Goal: Task Accomplishment & Management: Complete application form

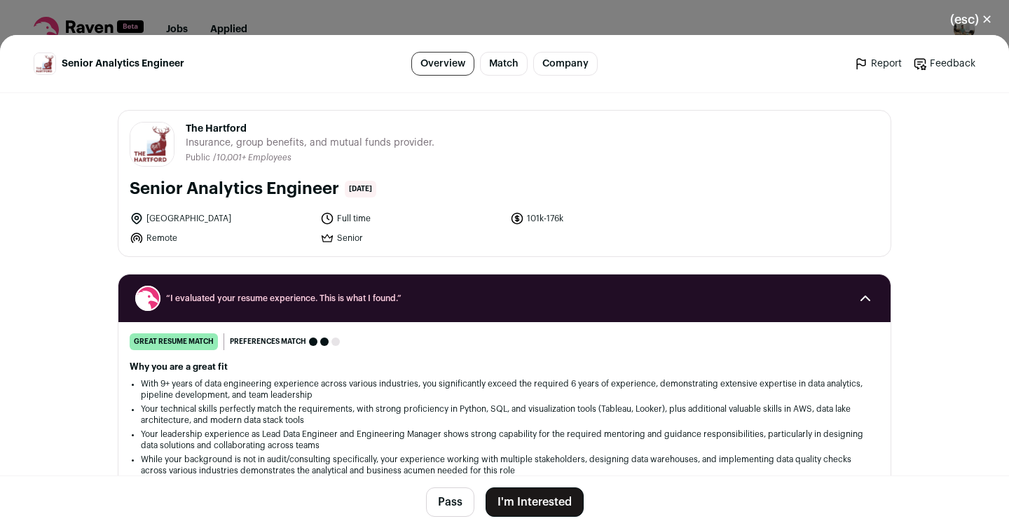
click at [511, 500] on button "I'm Interested" at bounding box center [534, 502] width 98 height 29
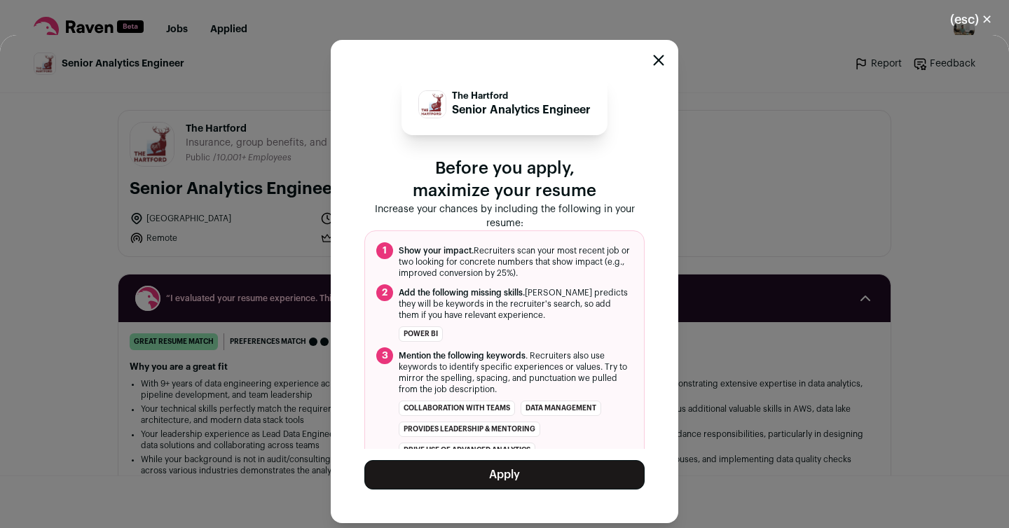
click at [481, 473] on button "Apply" at bounding box center [504, 474] width 280 height 29
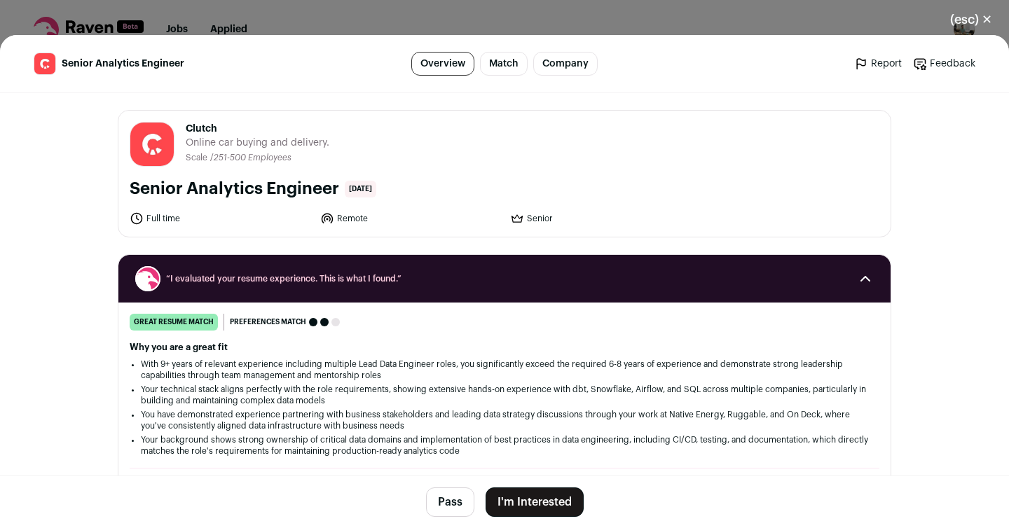
click at [556, 495] on button "I'm Interested" at bounding box center [534, 502] width 98 height 29
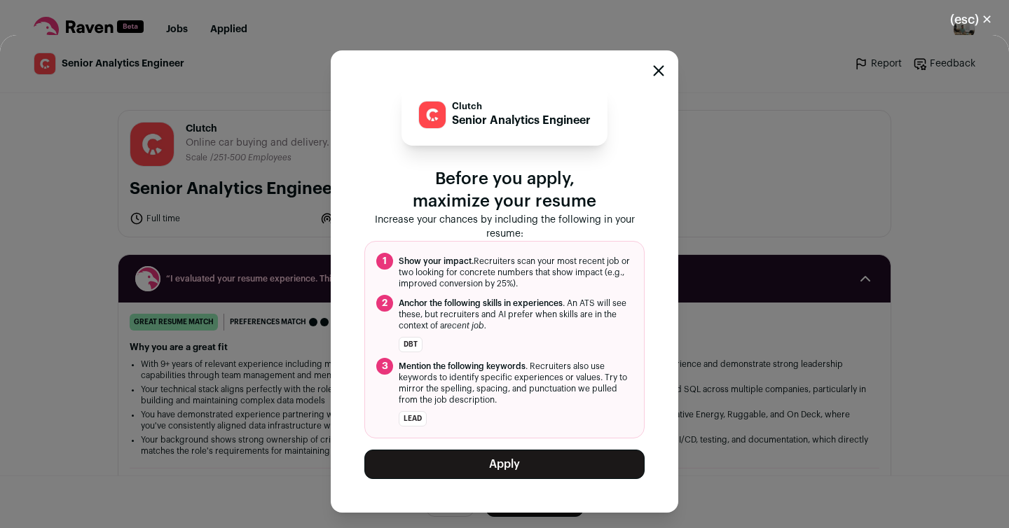
click at [526, 462] on button "Apply" at bounding box center [504, 464] width 280 height 29
